Goal: Task Accomplishment & Management: Use online tool/utility

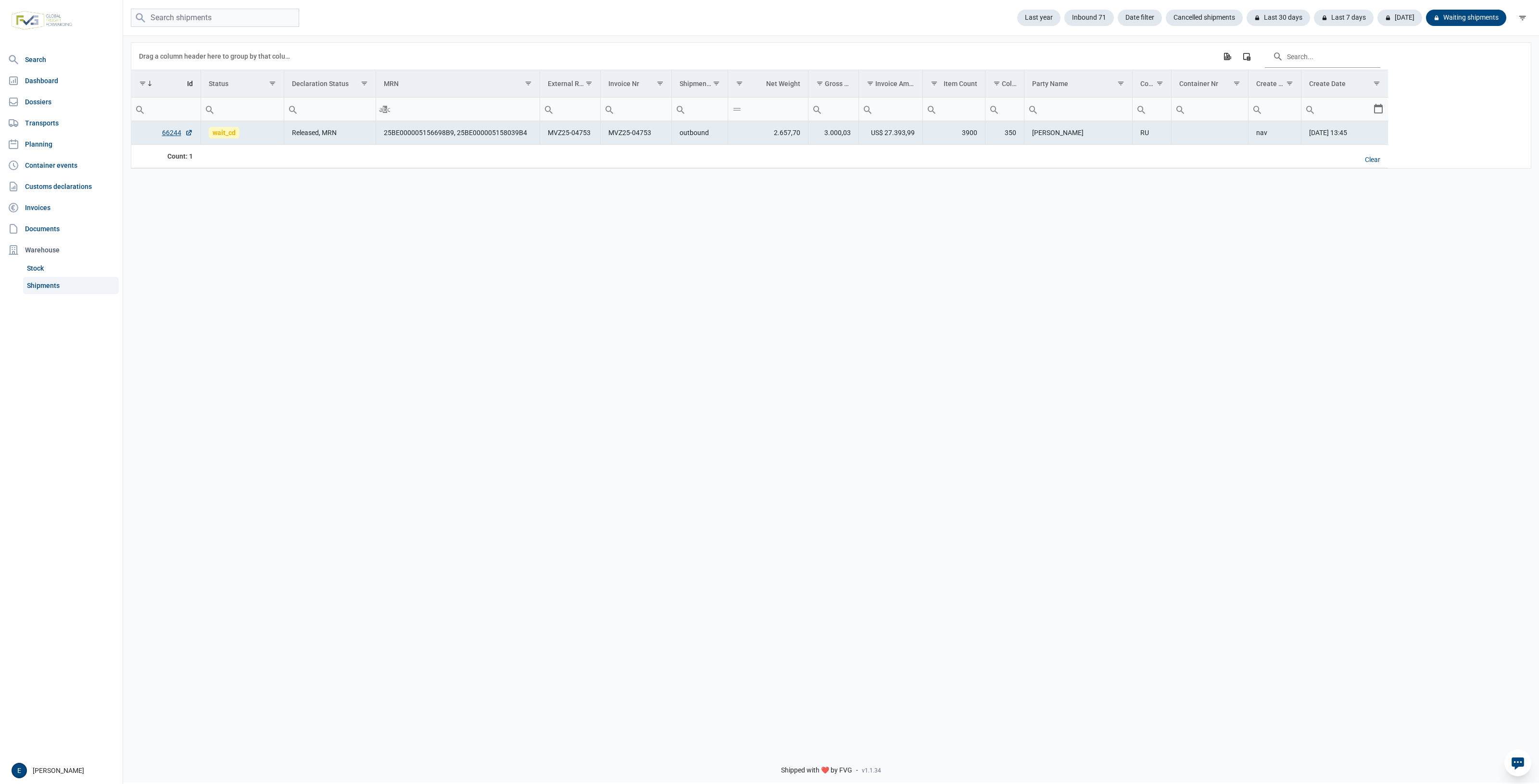
click at [914, 622] on div "Data grid with 1 rows and 17 columns Drag a column header here to group by that…" at bounding box center [831, 388] width 1416 height 707
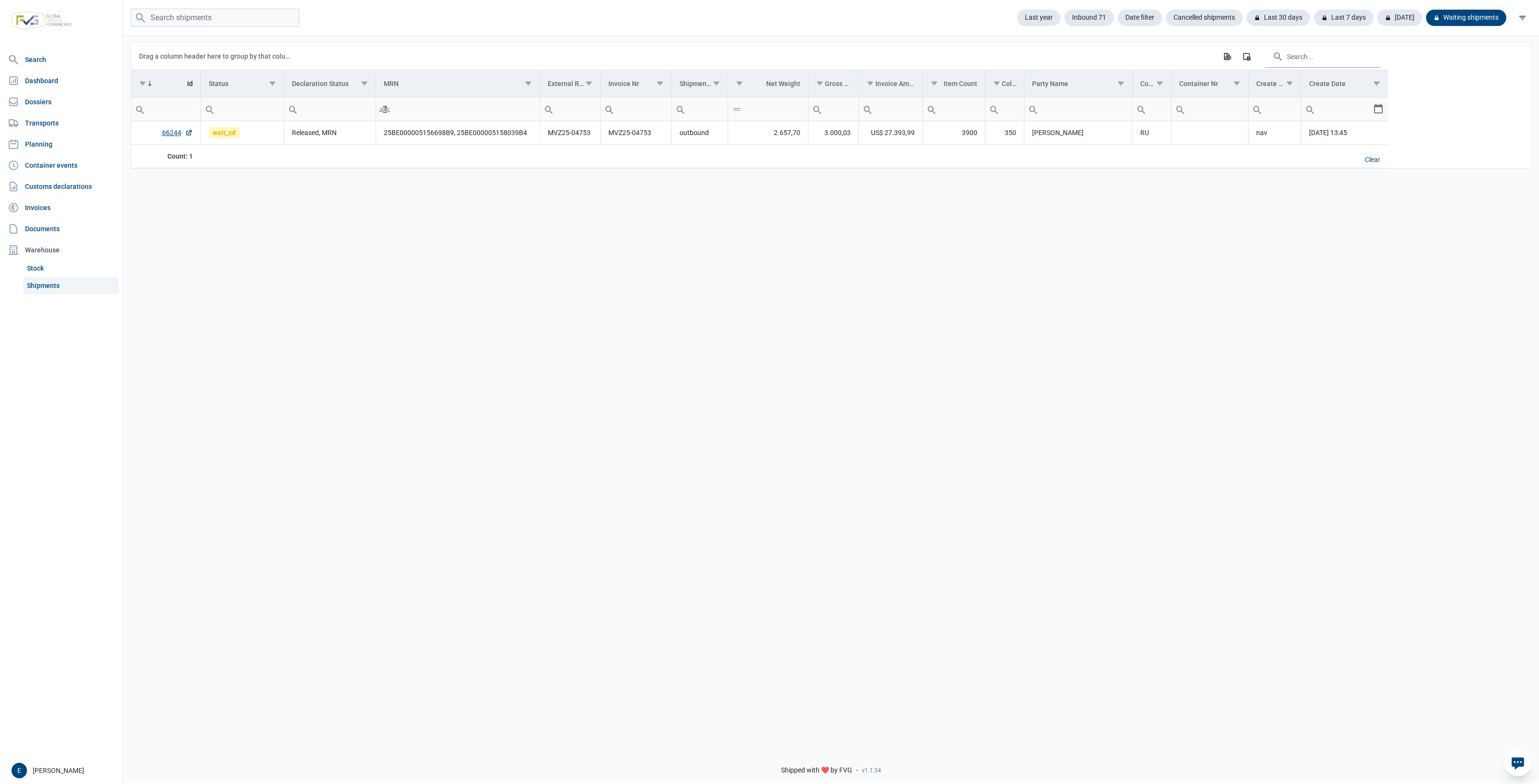
click at [559, 465] on div "Data grid with 1 rows and 17 columns Drag a column header here to group by that…" at bounding box center [831, 388] width 1416 height 707
